Goal: Register for event/course

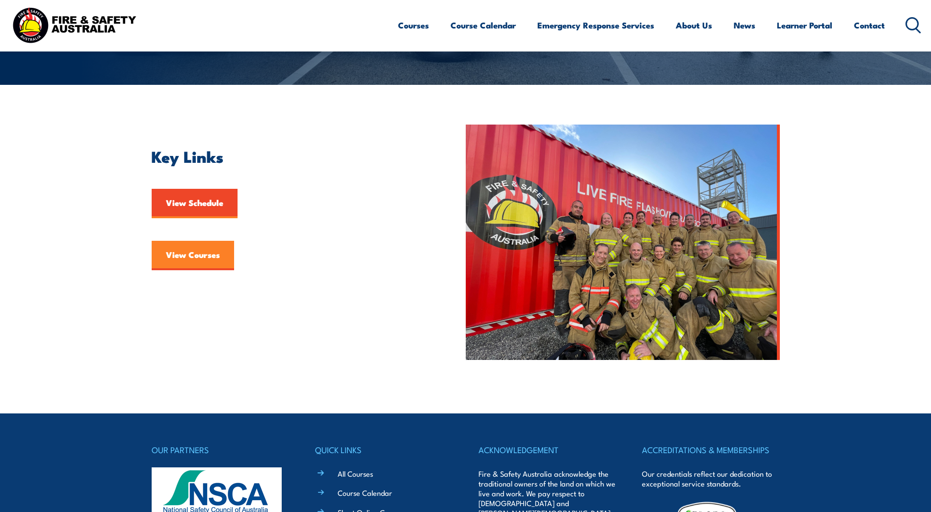
click at [201, 247] on link "View Courses" at bounding box center [193, 255] width 82 height 29
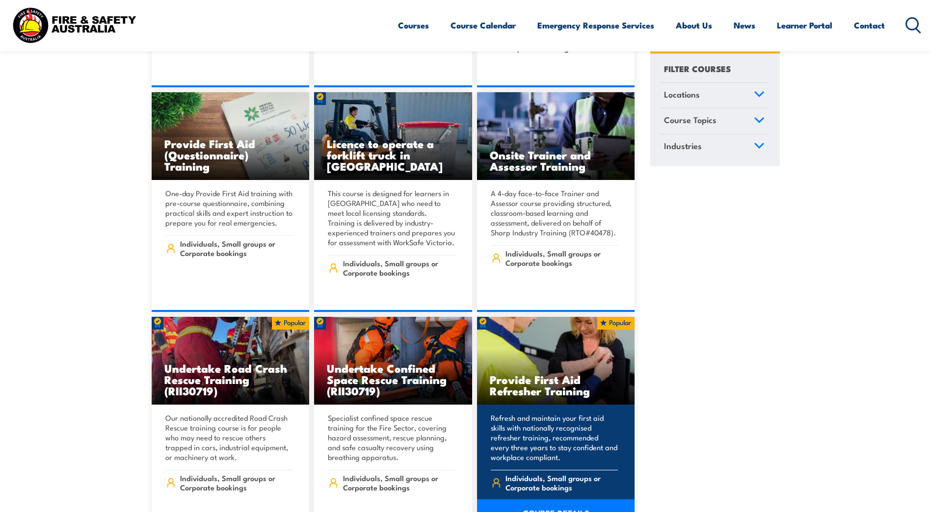
scroll to position [491, 0]
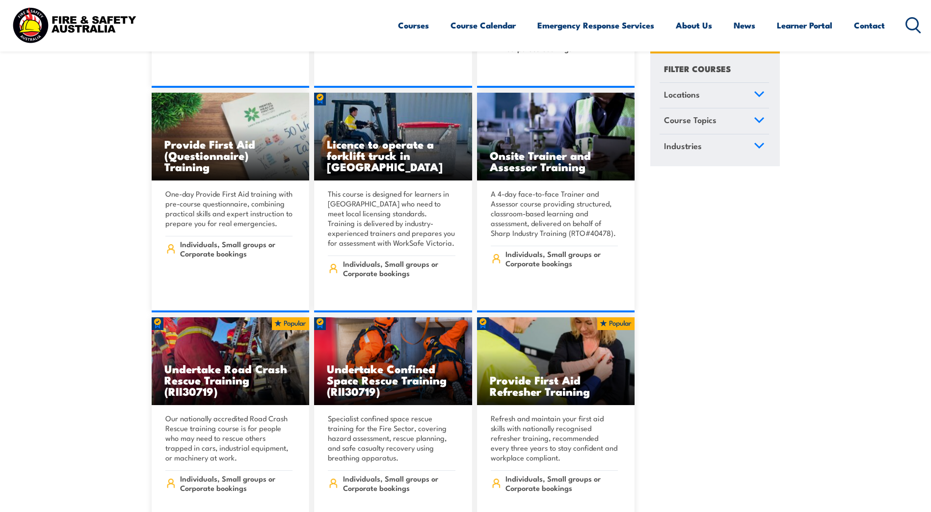
click at [758, 124] on icon at bounding box center [758, 120] width 11 height 7
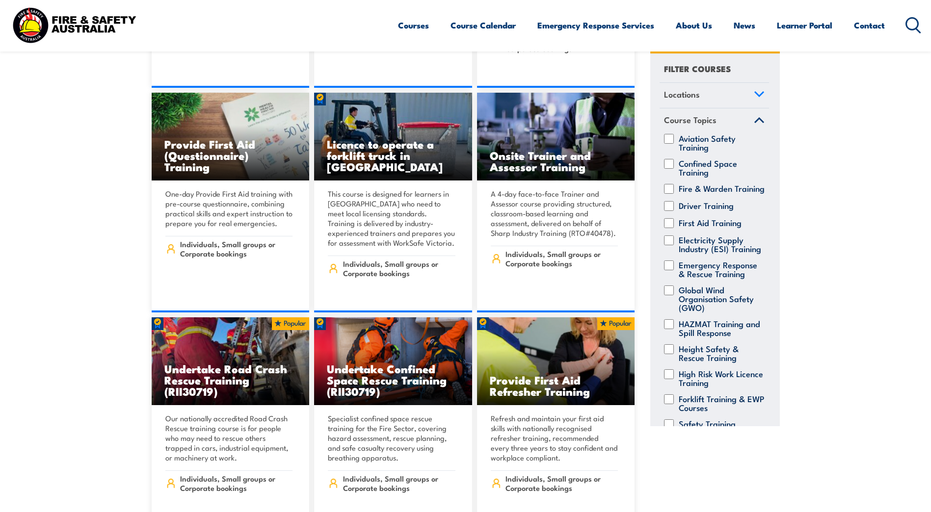
click at [673, 188] on input "Fire & Warden Training" at bounding box center [669, 189] width 10 height 10
checkbox input "true"
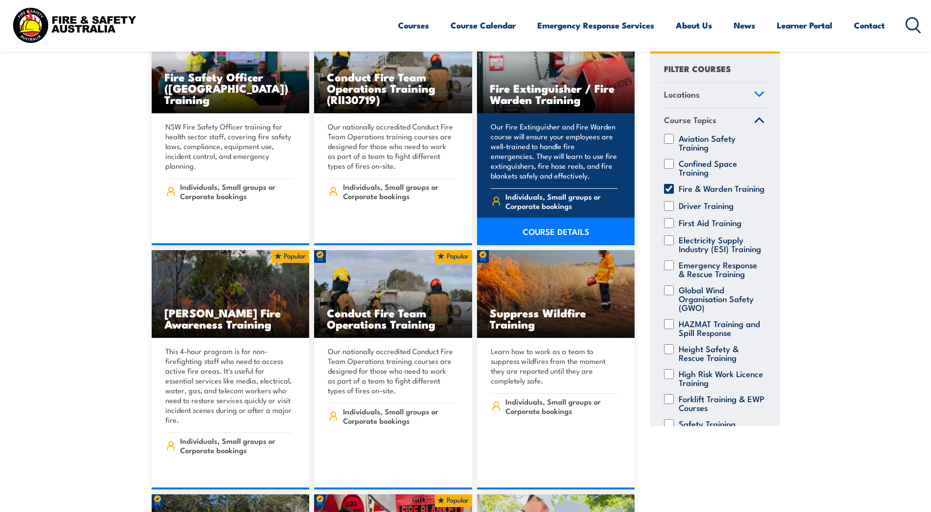
scroll to position [392, 0]
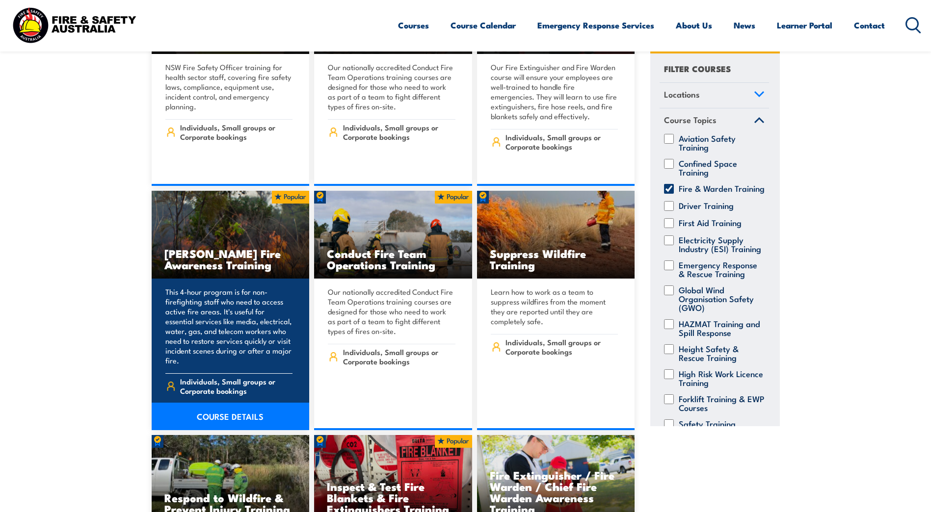
click at [213, 405] on link "COURSE DETAILS" at bounding box center [231, 416] width 158 height 27
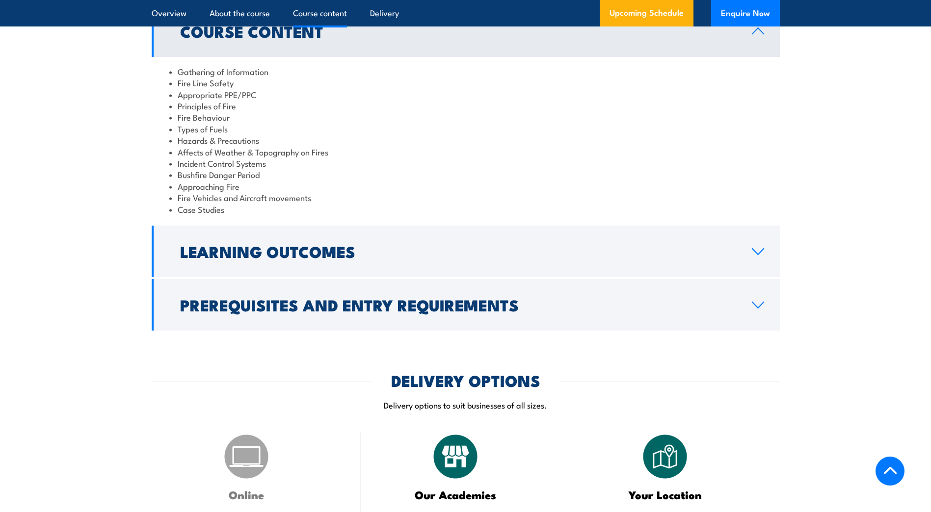
scroll to position [834, 0]
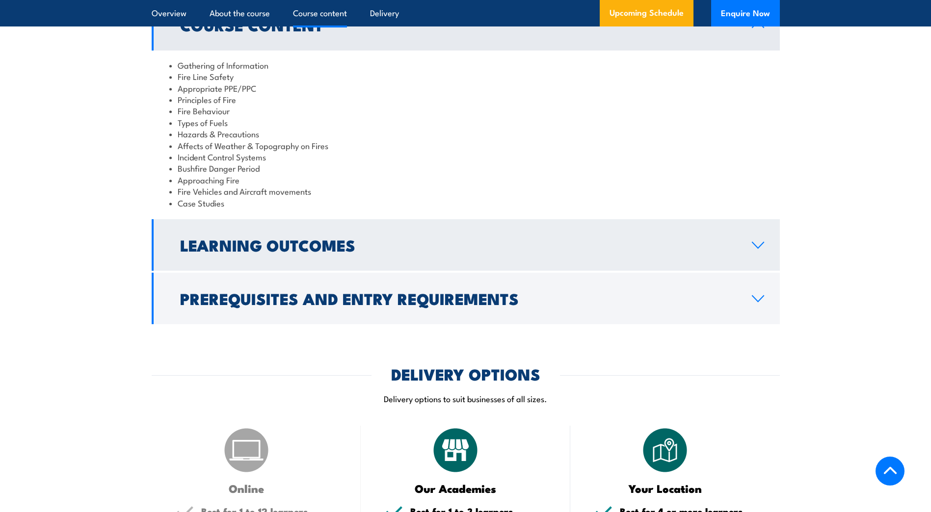
click at [771, 238] on link "Learning Outcomes" at bounding box center [466, 245] width 628 height 52
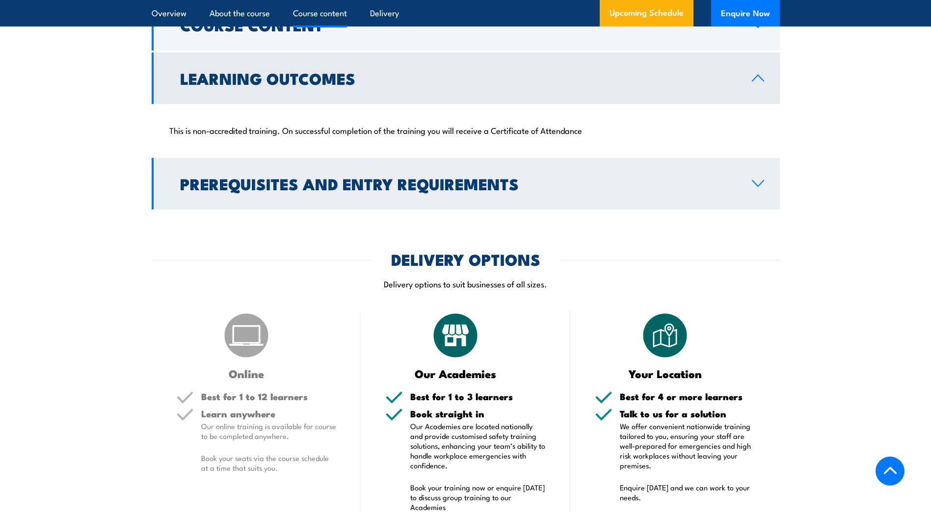
click at [751, 180] on icon at bounding box center [757, 184] width 13 height 8
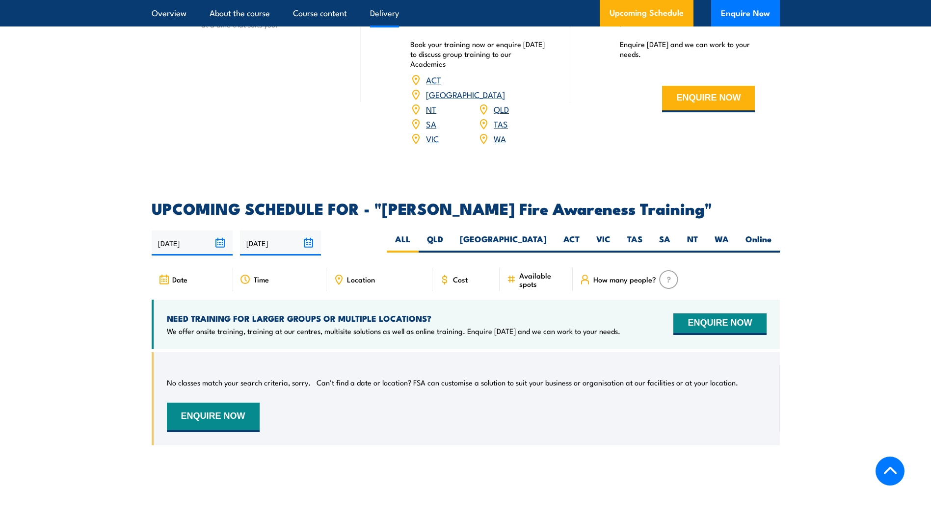
scroll to position [1324, 0]
